Goal: Find contact information: Find contact information

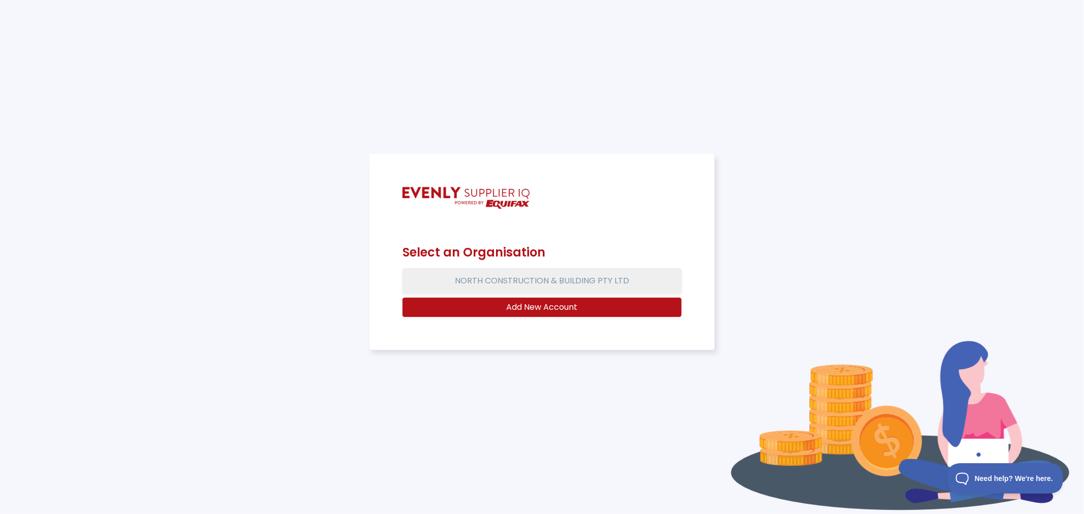
click at [505, 280] on button "NORTH CONSTRUCTION & BUILDING PTY LTD" at bounding box center [541, 280] width 279 height 25
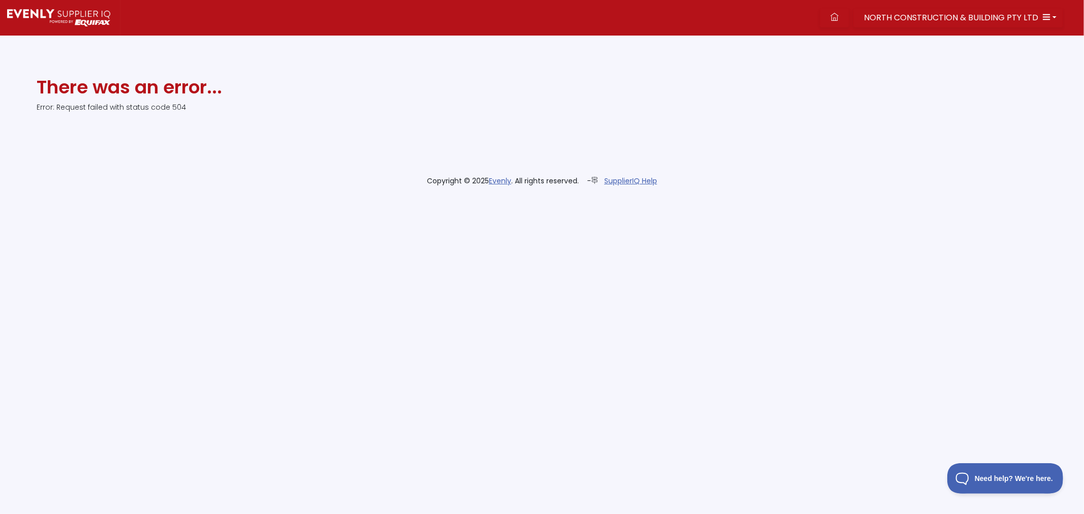
click at [78, 16] on img at bounding box center [58, 17] width 103 height 17
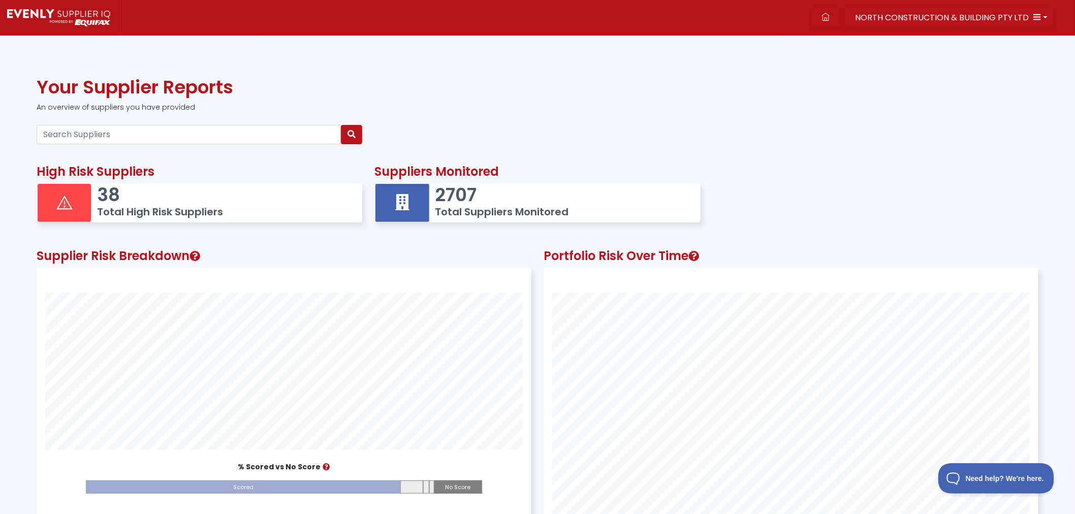
scroll to position [298, 494]
click at [68, 135] on input "Search Suppliers" at bounding box center [189, 134] width 305 height 19
type input "[PERSON_NAME]"
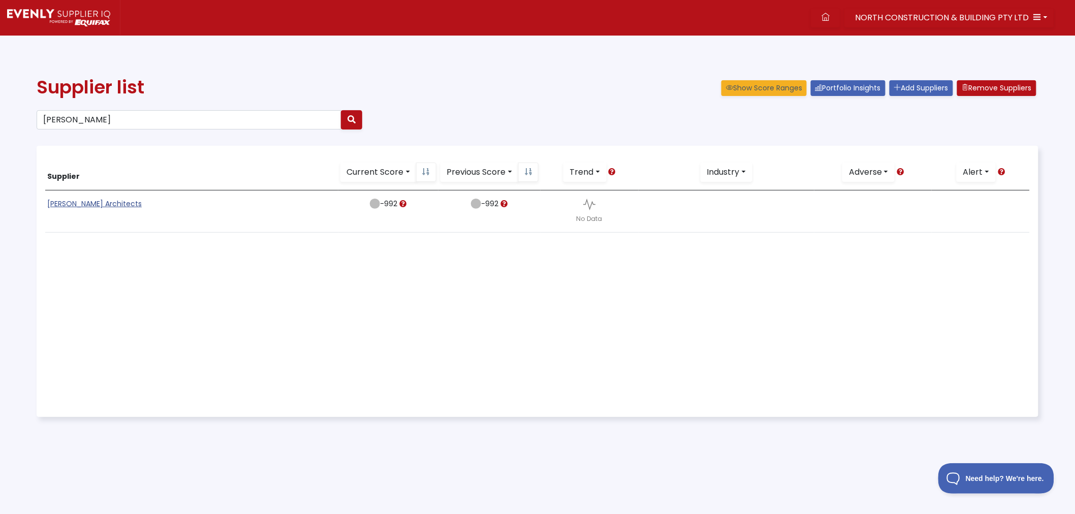
click at [103, 203] on link "[PERSON_NAME] Architects" at bounding box center [94, 204] width 95 height 10
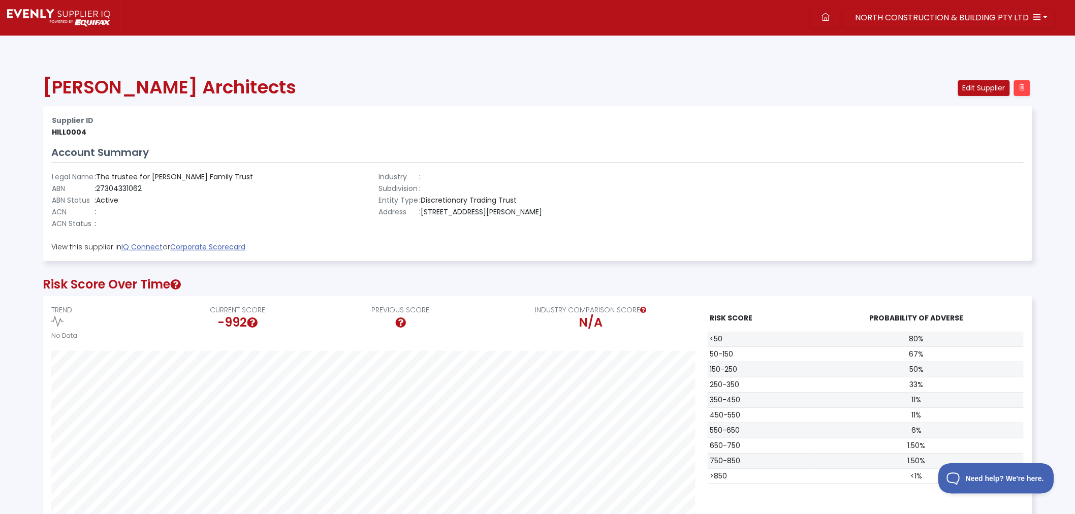
scroll to position [229, 989]
click at [117, 191] on td ": 27304331062" at bounding box center [174, 189] width 160 height 12
click at [114, 186] on td ": 27304331062" at bounding box center [174, 189] width 160 height 12
drag, startPoint x: 99, startPoint y: 188, endPoint x: 144, endPoint y: 189, distance: 45.2
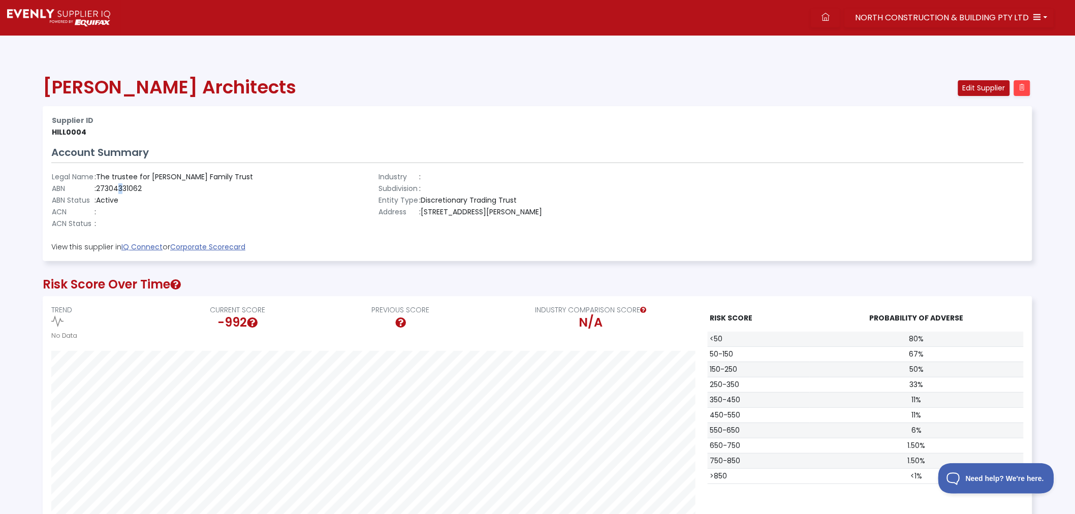
click at [144, 189] on td ": 27304331062" at bounding box center [174, 189] width 160 height 12
copy td "27304331062"
